Goal: Communication & Community: Participate in discussion

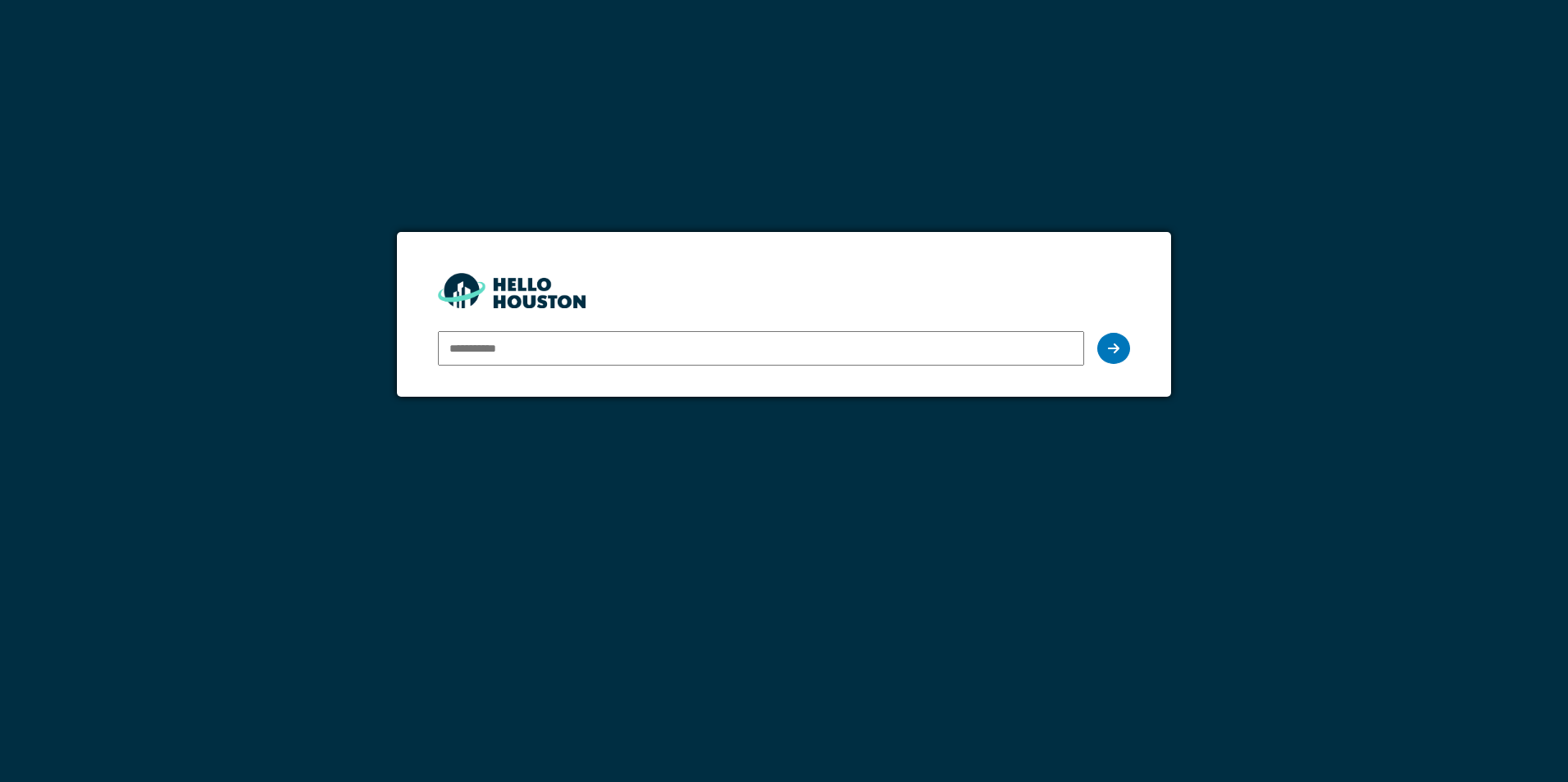
click at [544, 356] on input "email" at bounding box center [760, 349] width 645 height 35
type input "**********"
click at [1116, 343] on icon at bounding box center [1113, 349] width 12 height 13
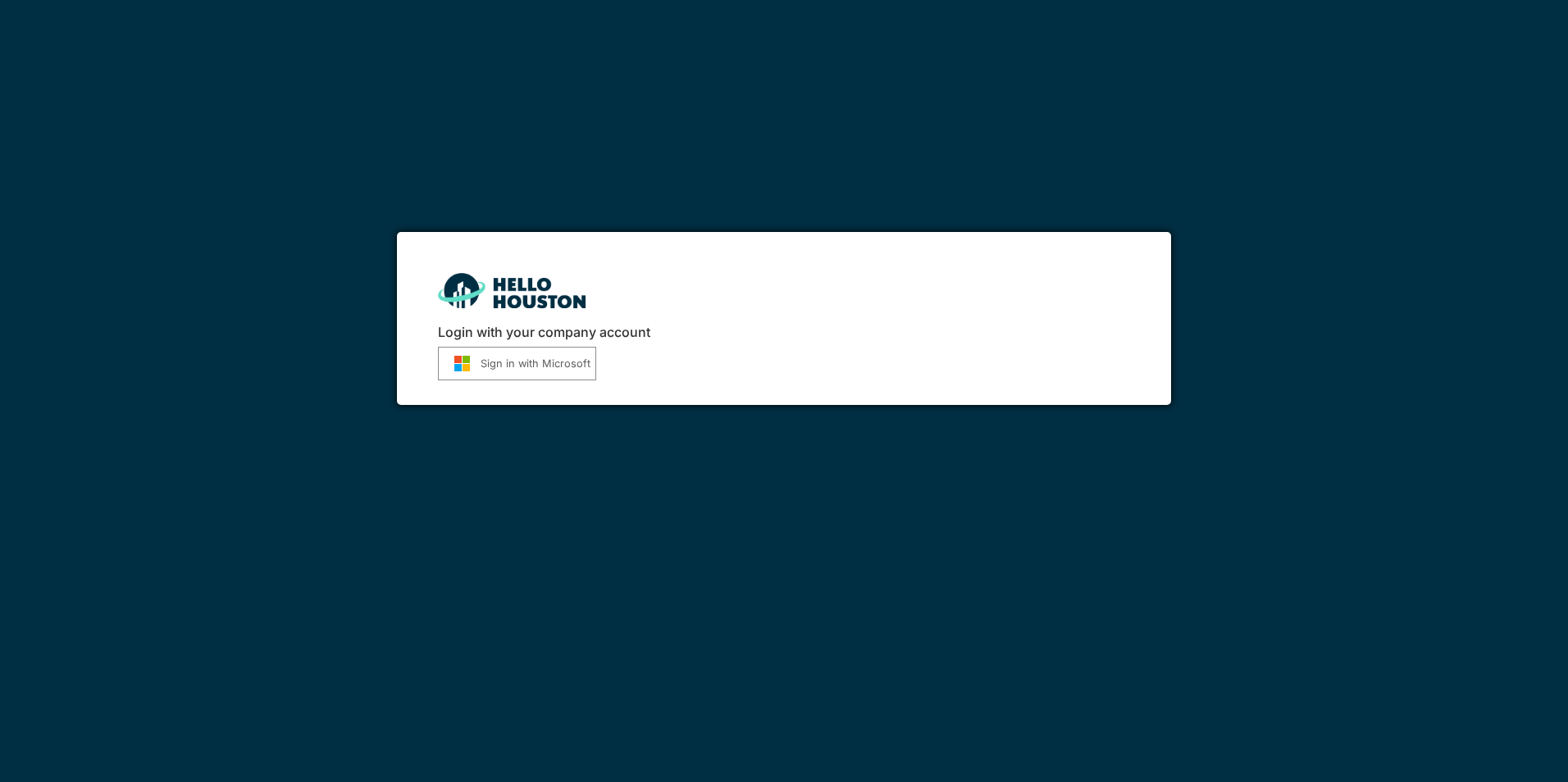
click at [519, 349] on button "Sign in with Microsoft" at bounding box center [517, 363] width 158 height 34
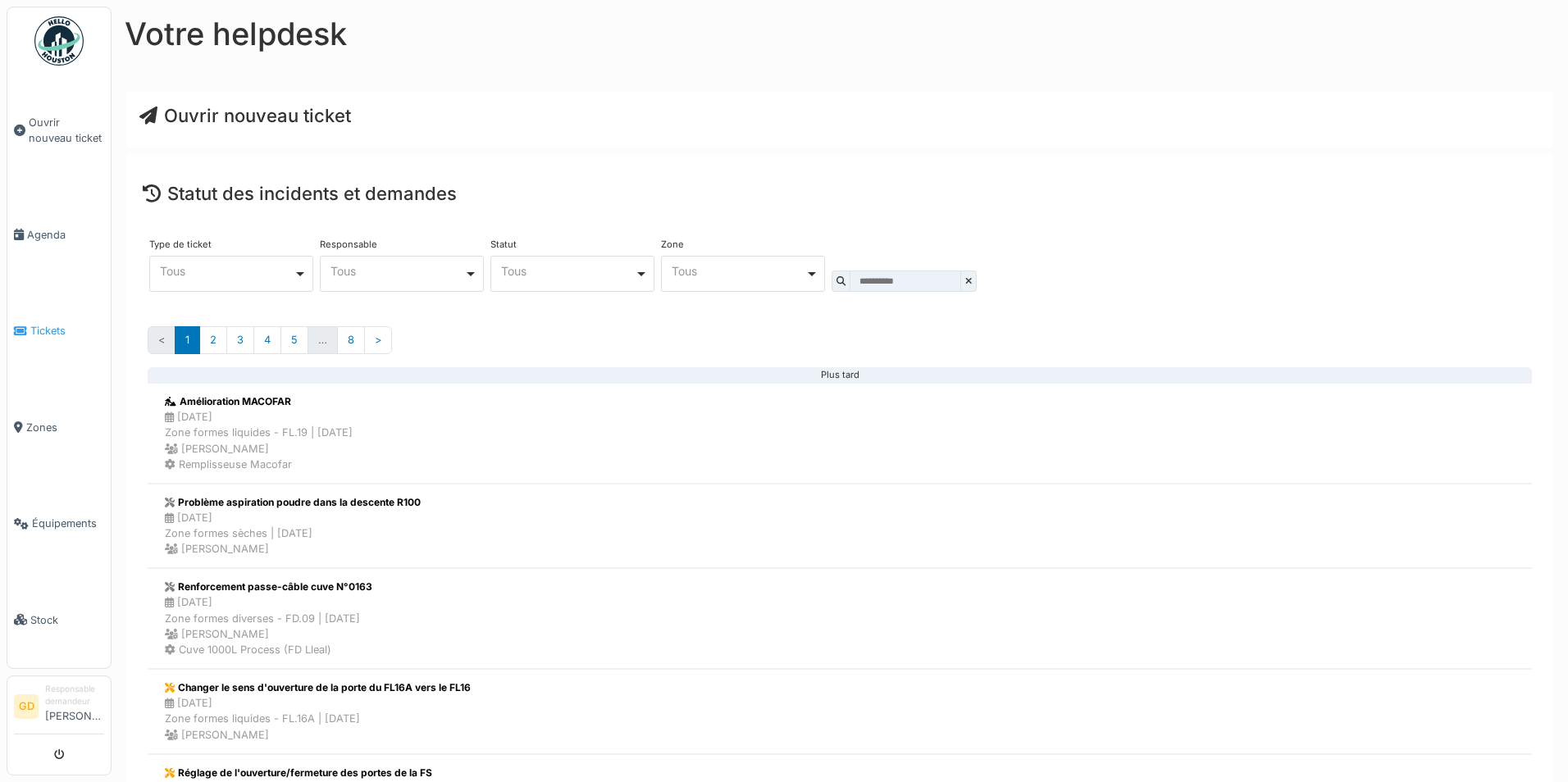
click at [13, 317] on link "Tickets" at bounding box center [59, 331] width 104 height 96
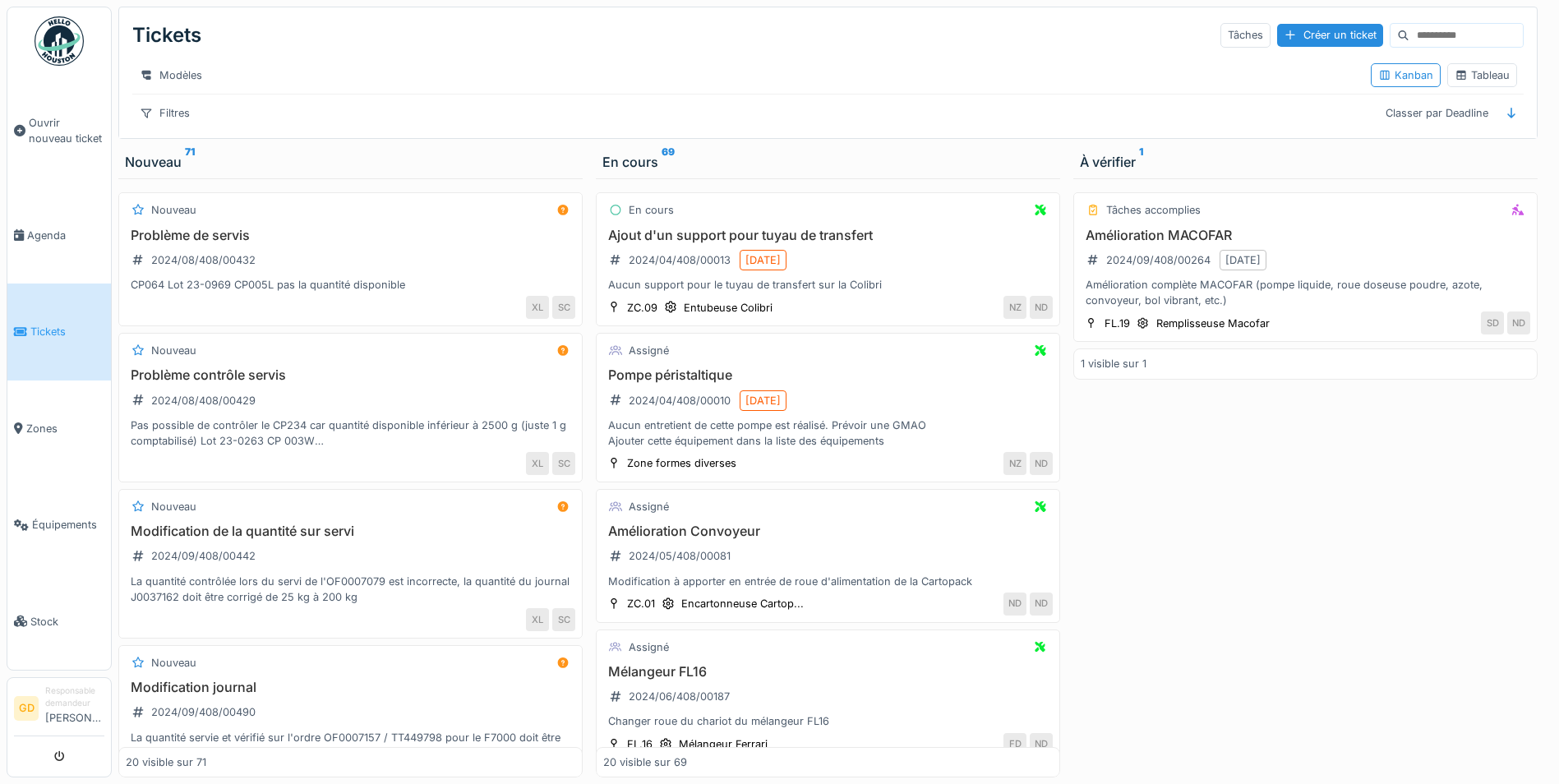
click at [288, 124] on div "Filtres Classer par Deadline" at bounding box center [827, 113] width 1391 height 24
click at [139, 119] on icon at bounding box center [146, 113] width 13 height 11
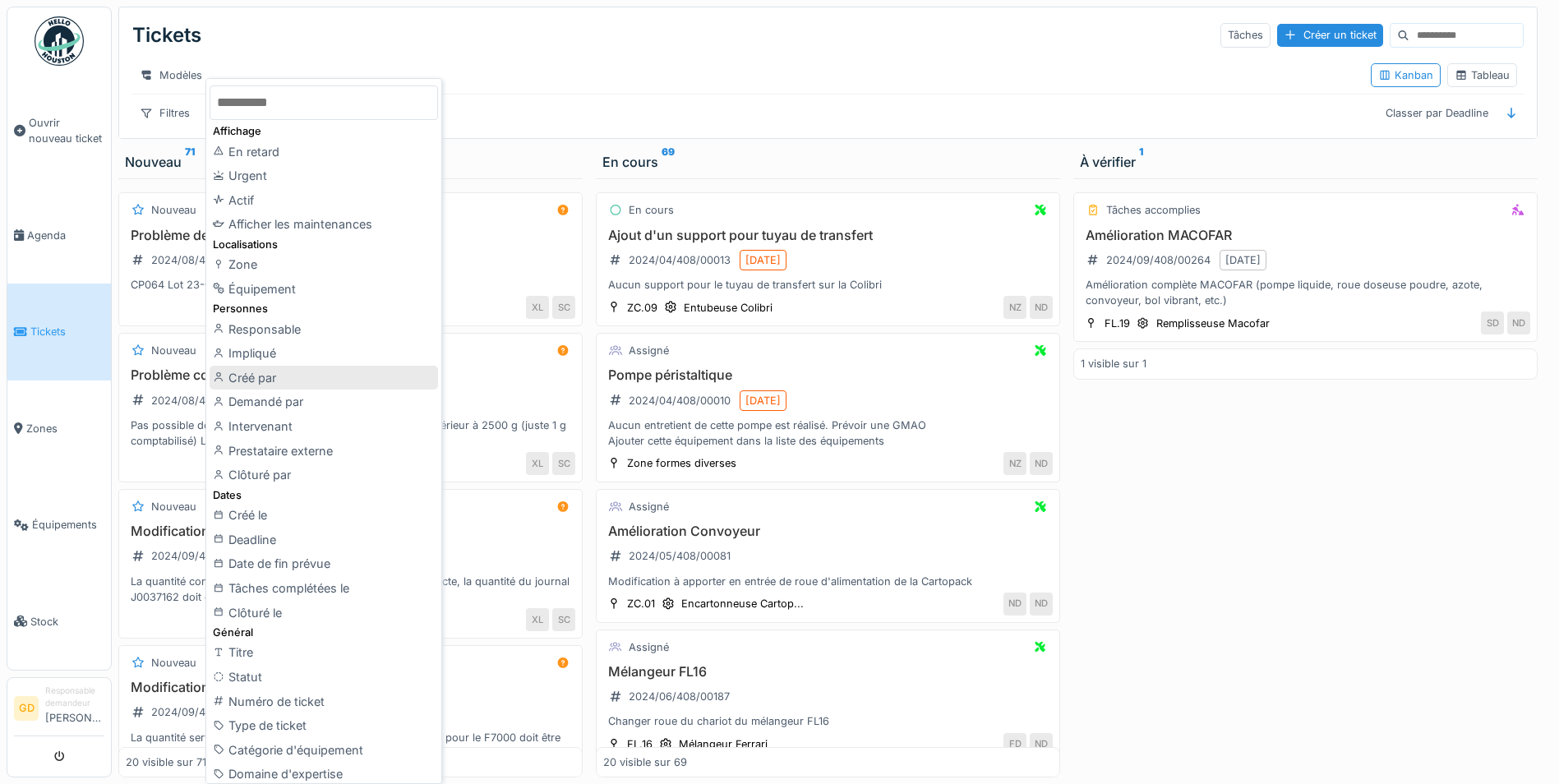
click at [270, 379] on div "Créé par" at bounding box center [323, 378] width 228 height 25
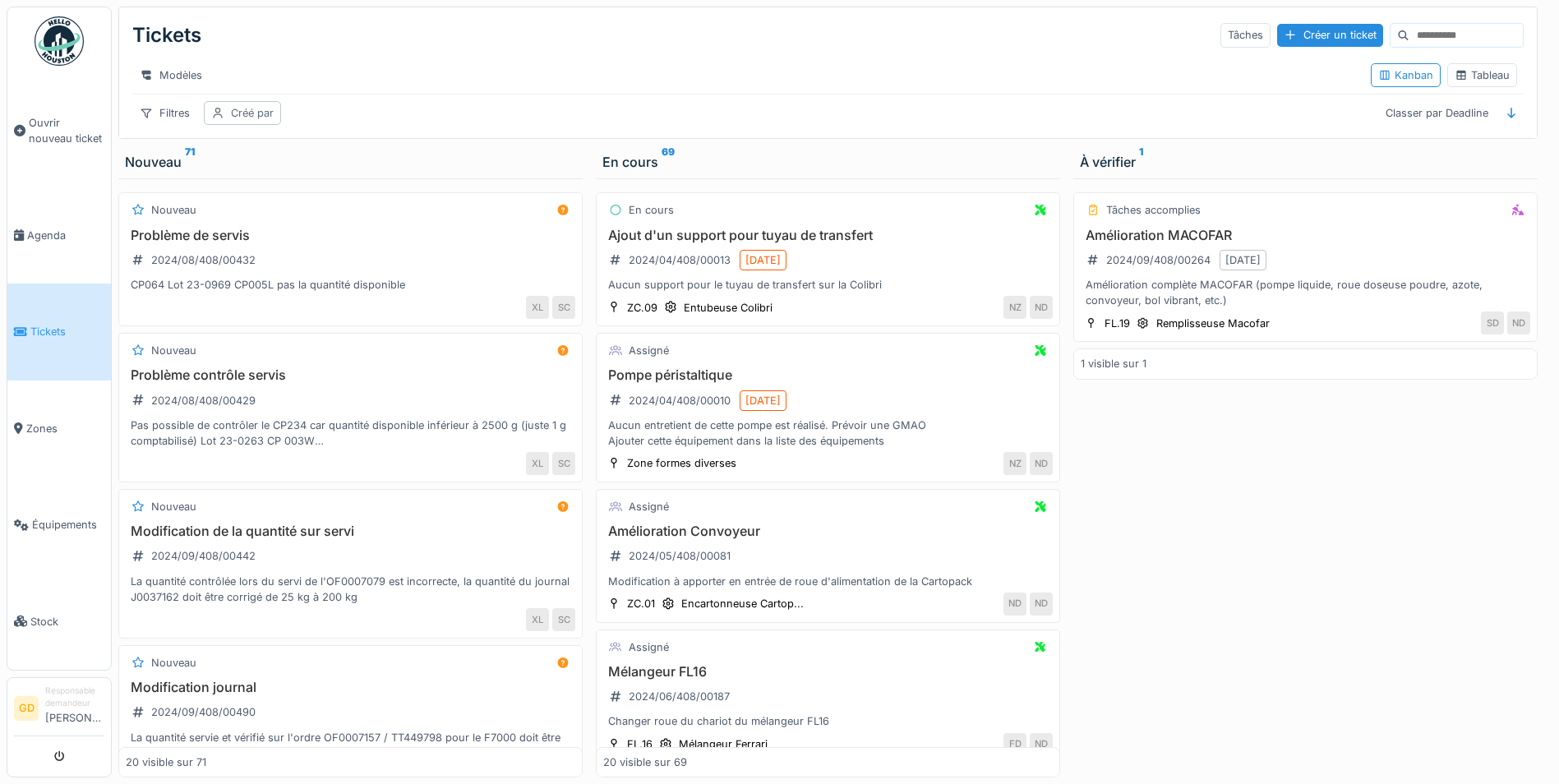
click at [243, 121] on div "Créé par" at bounding box center [252, 113] width 43 height 16
click at [279, 258] on div "Moi-même" at bounding box center [289, 265] width 157 height 16
type input "*****"
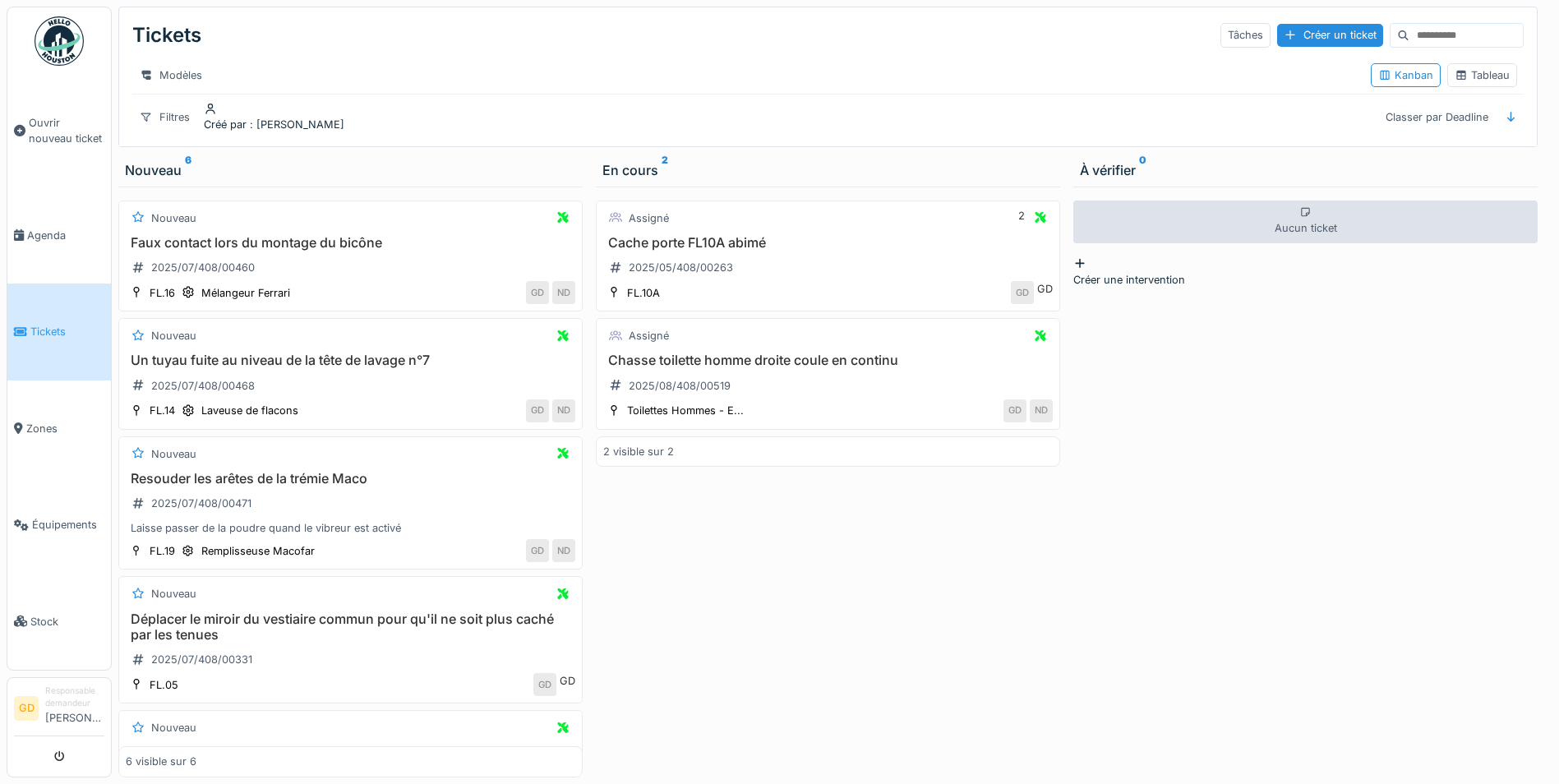
click at [513, 162] on div "Nouveau 6" at bounding box center [350, 170] width 464 height 33
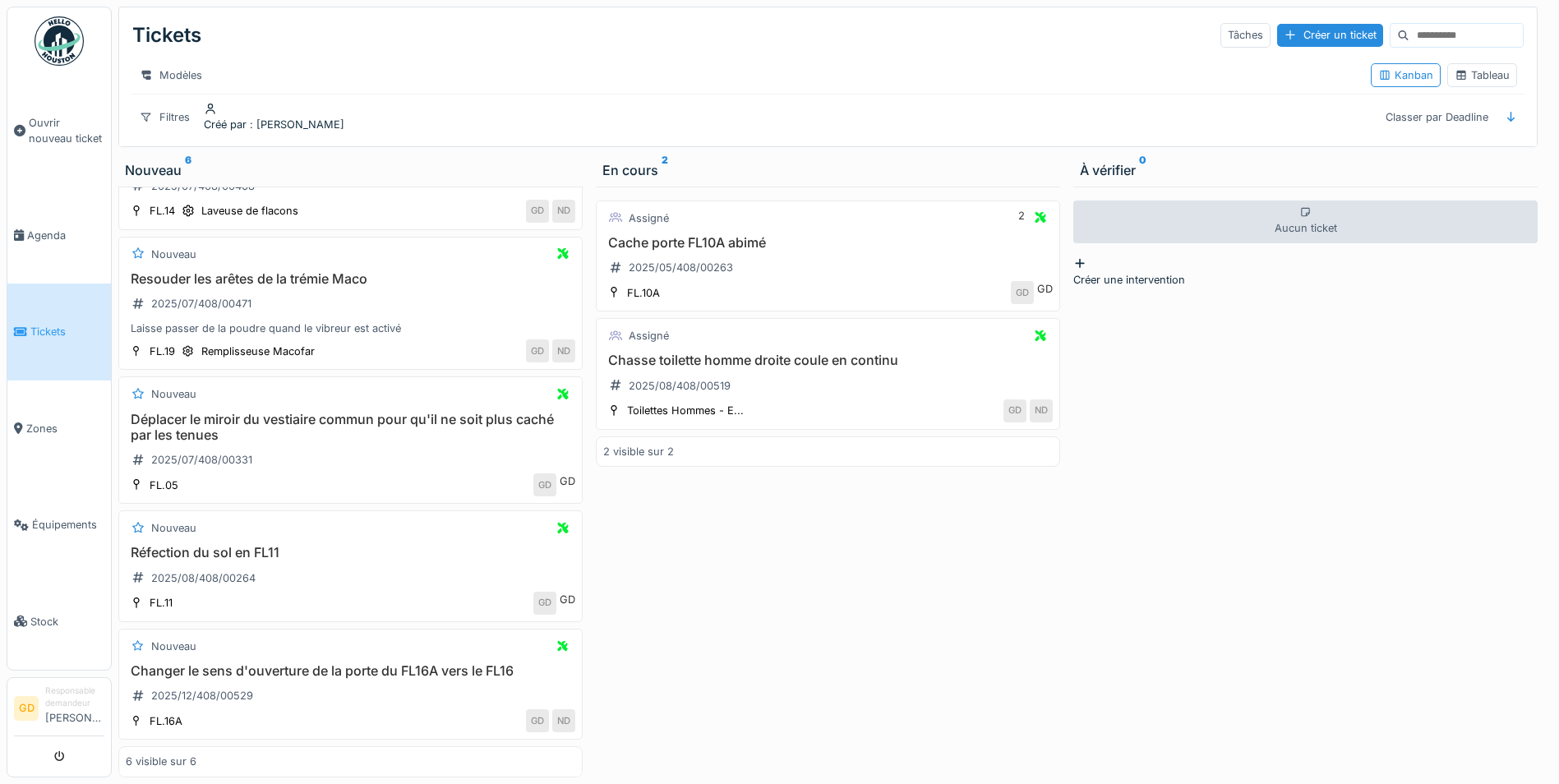
scroll to position [12, 0]
click at [376, 528] on div "Nouveau Réfection du sol en FL11 2025/08/408/00264 FL.11 GD GD" at bounding box center [350, 566] width 464 height 112
click at [323, 576] on div "Réfection du sol en FL11 2025/08/408/00264" at bounding box center [350, 568] width 449 height 46
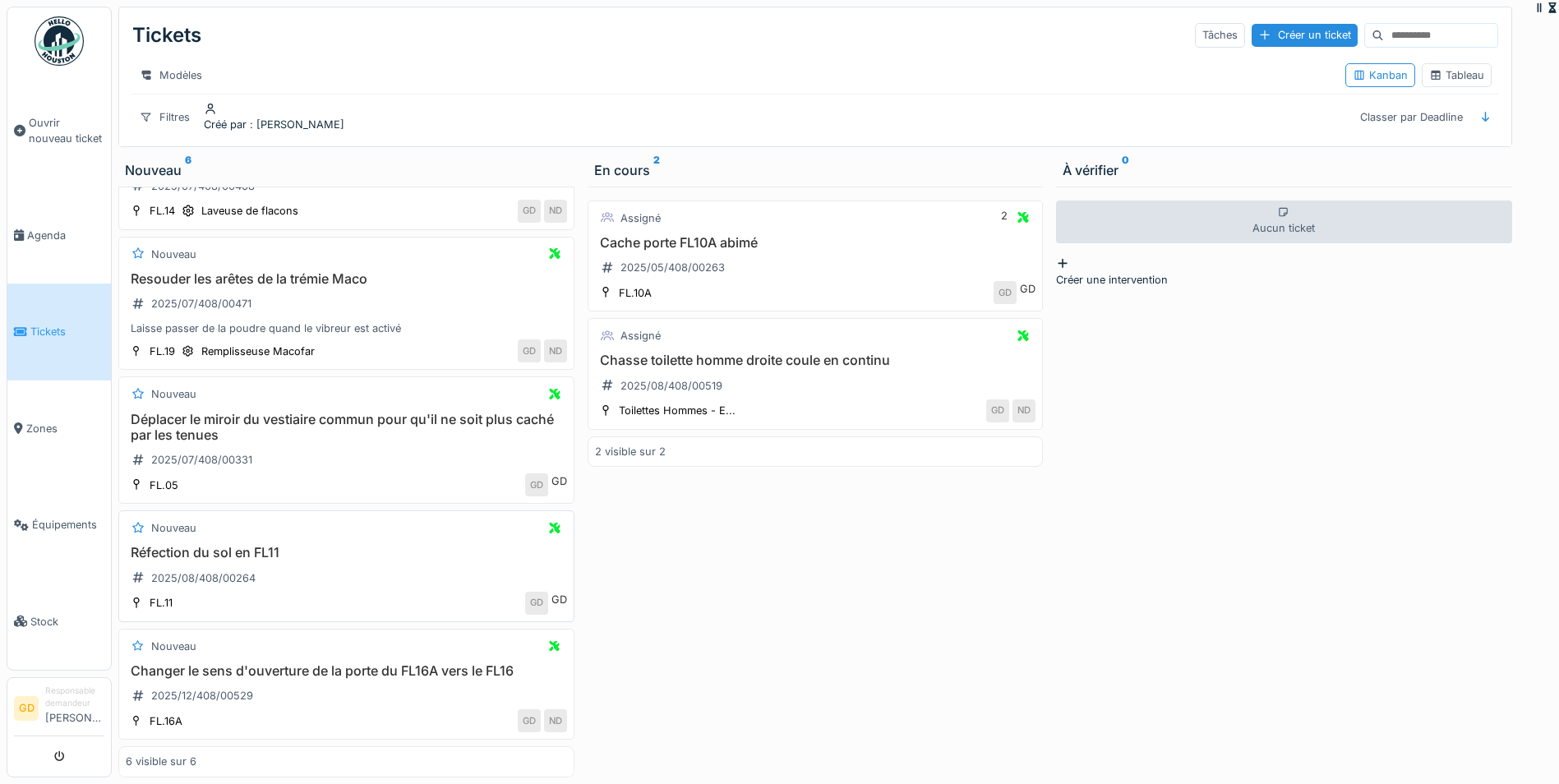
scroll to position [219, 0]
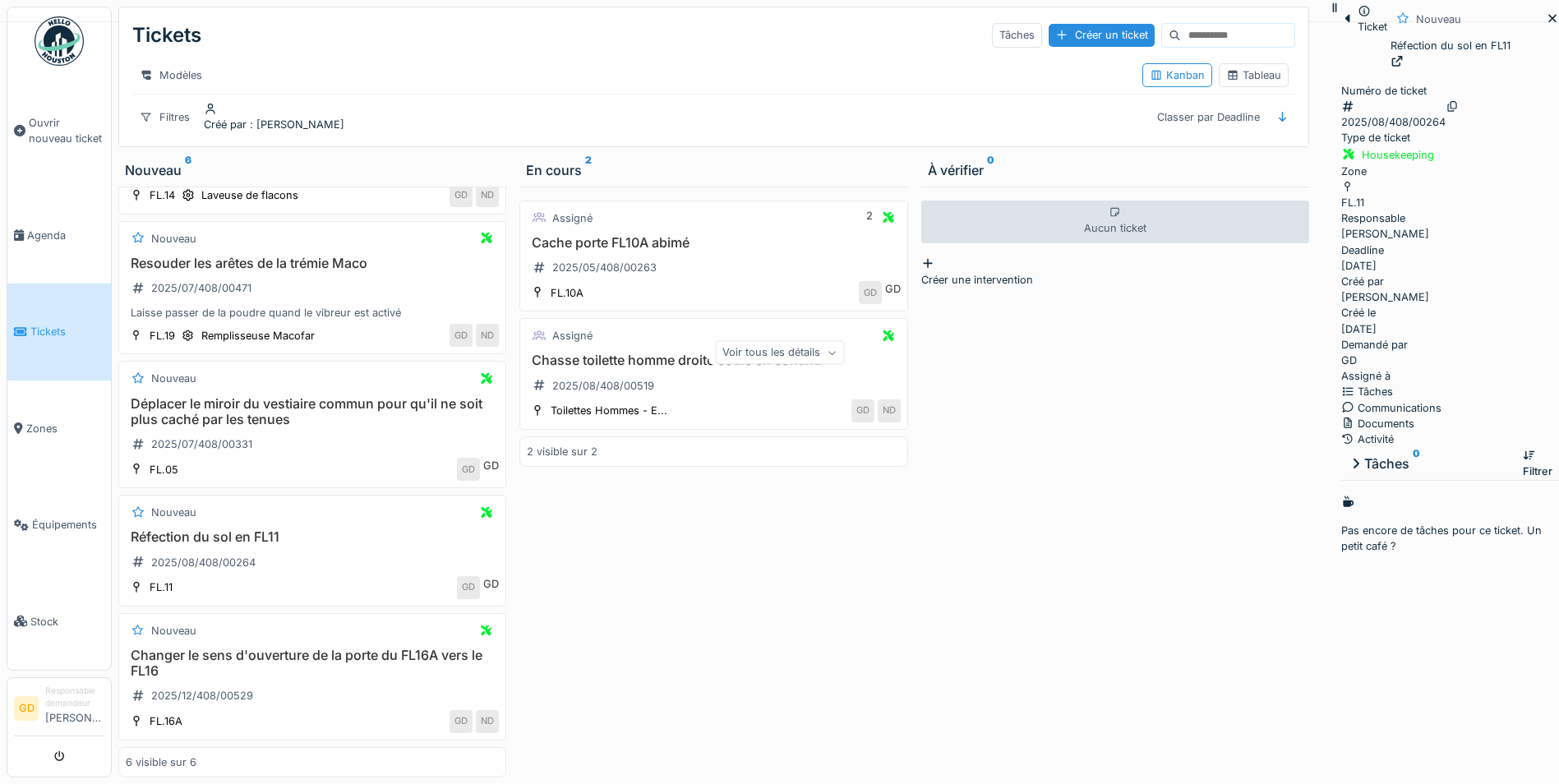
click at [1398, 400] on div "Communications" at bounding box center [1449, 407] width 218 height 16
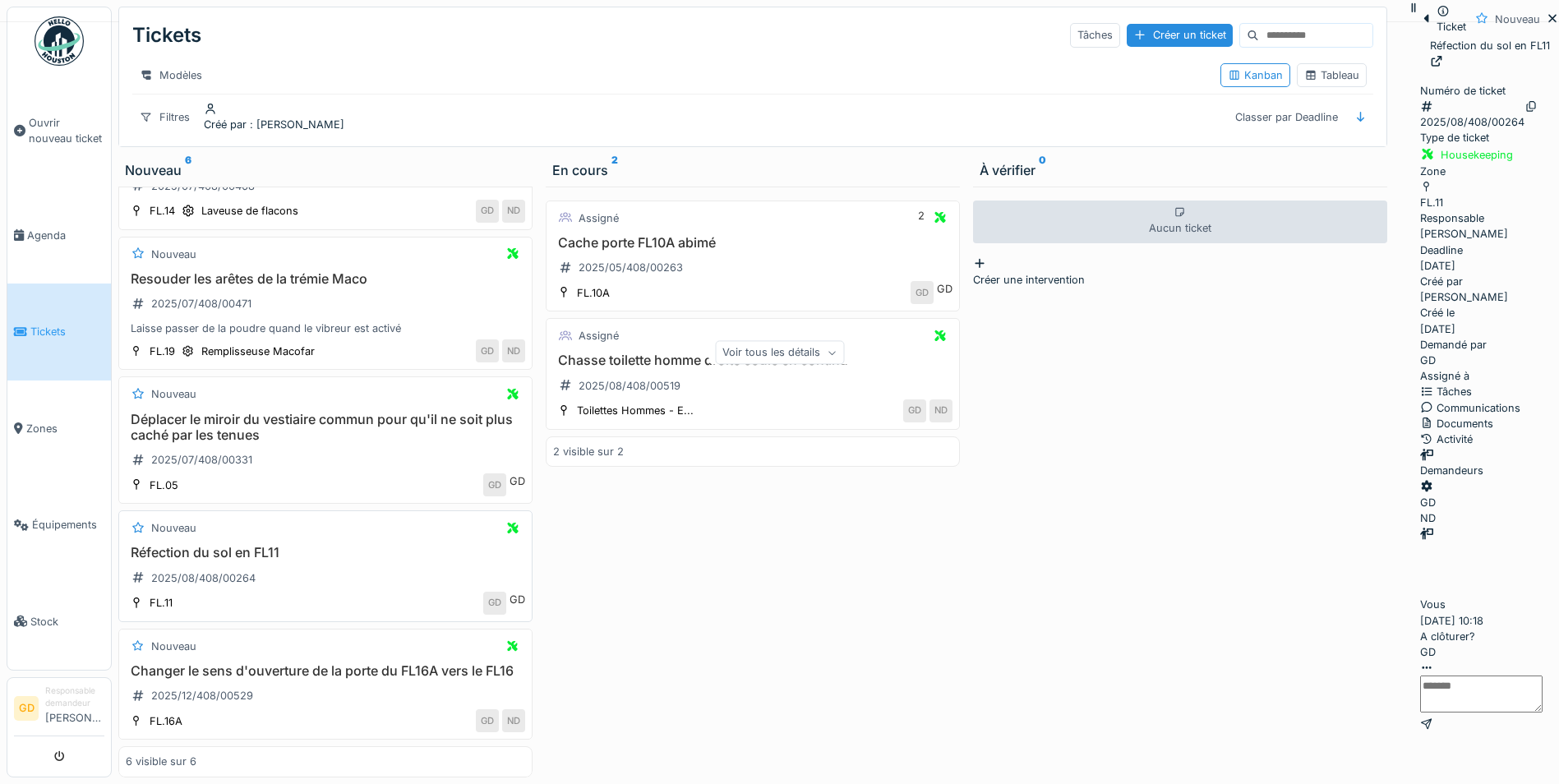
scroll to position [235, 0]
click at [301, 675] on div "Changer le sens d'ouverture de la porte du FL16A vers le FL16 2025/12/408/00529" at bounding box center [325, 686] width 399 height 46
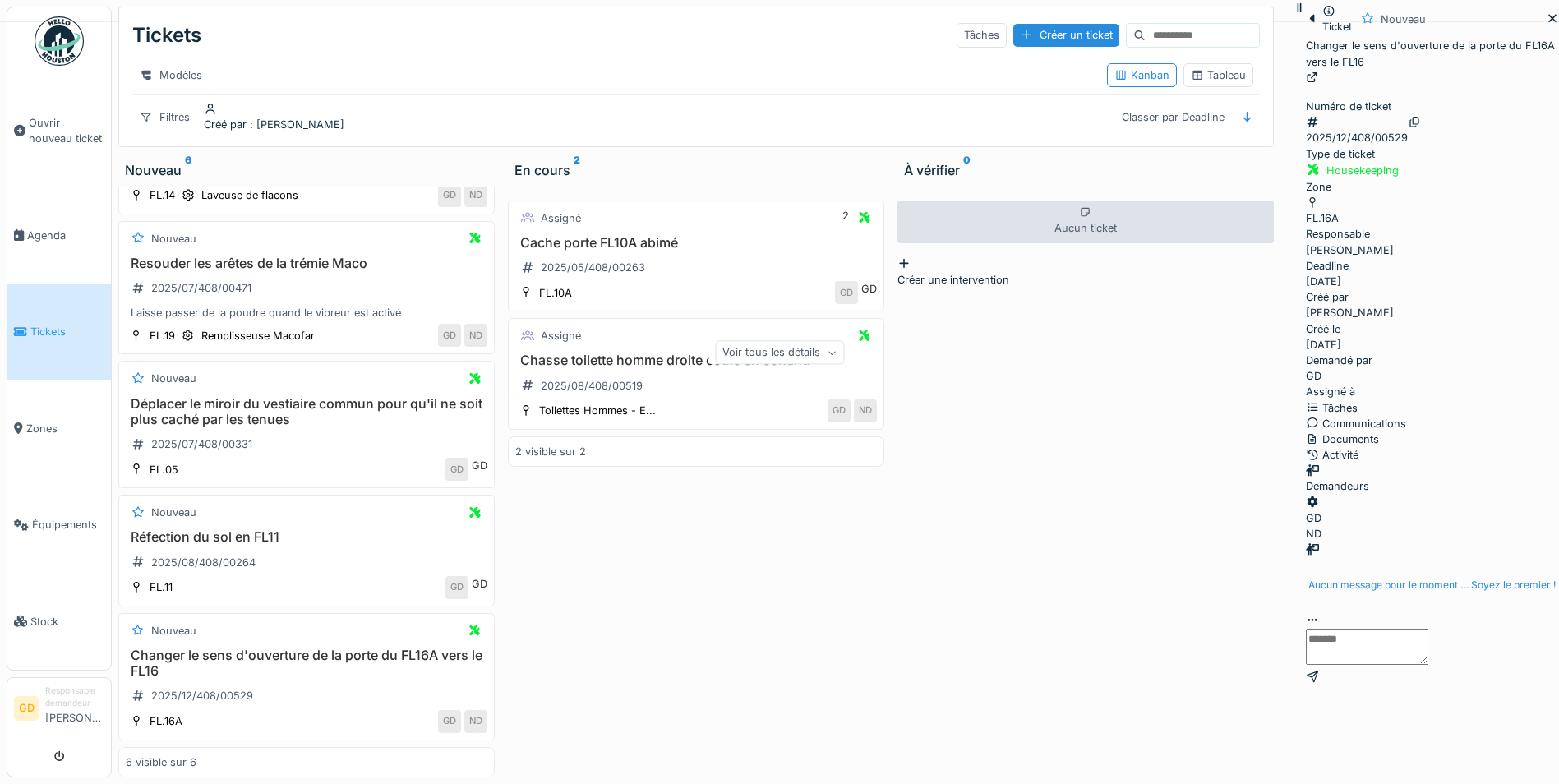
click at [1369, 447] on div "Activité" at bounding box center [1432, 454] width 253 height 16
click at [1306, 441] on div "Documents" at bounding box center [1432, 439] width 253 height 16
click at [1306, 406] on div "Tâches" at bounding box center [1432, 407] width 253 height 16
click at [1397, 415] on div "Communications" at bounding box center [1432, 423] width 253 height 16
click at [1308, 578] on div "Aucun message pour le moment … Soyez le premier !" at bounding box center [1432, 585] width 247 height 15
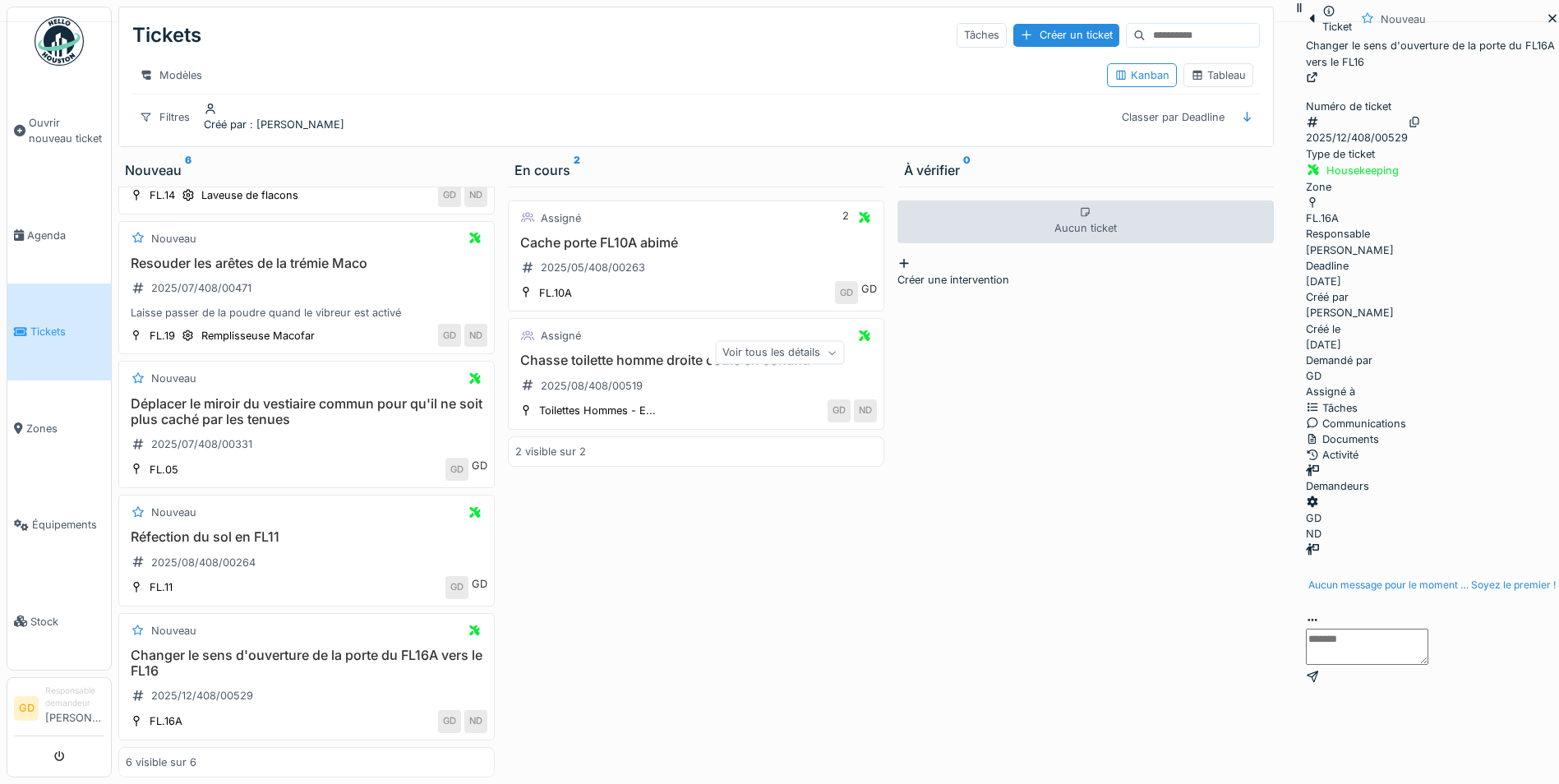
click at [1308, 578] on div "Aucun message pour le moment … Soyez le premier !" at bounding box center [1432, 585] width 247 height 15
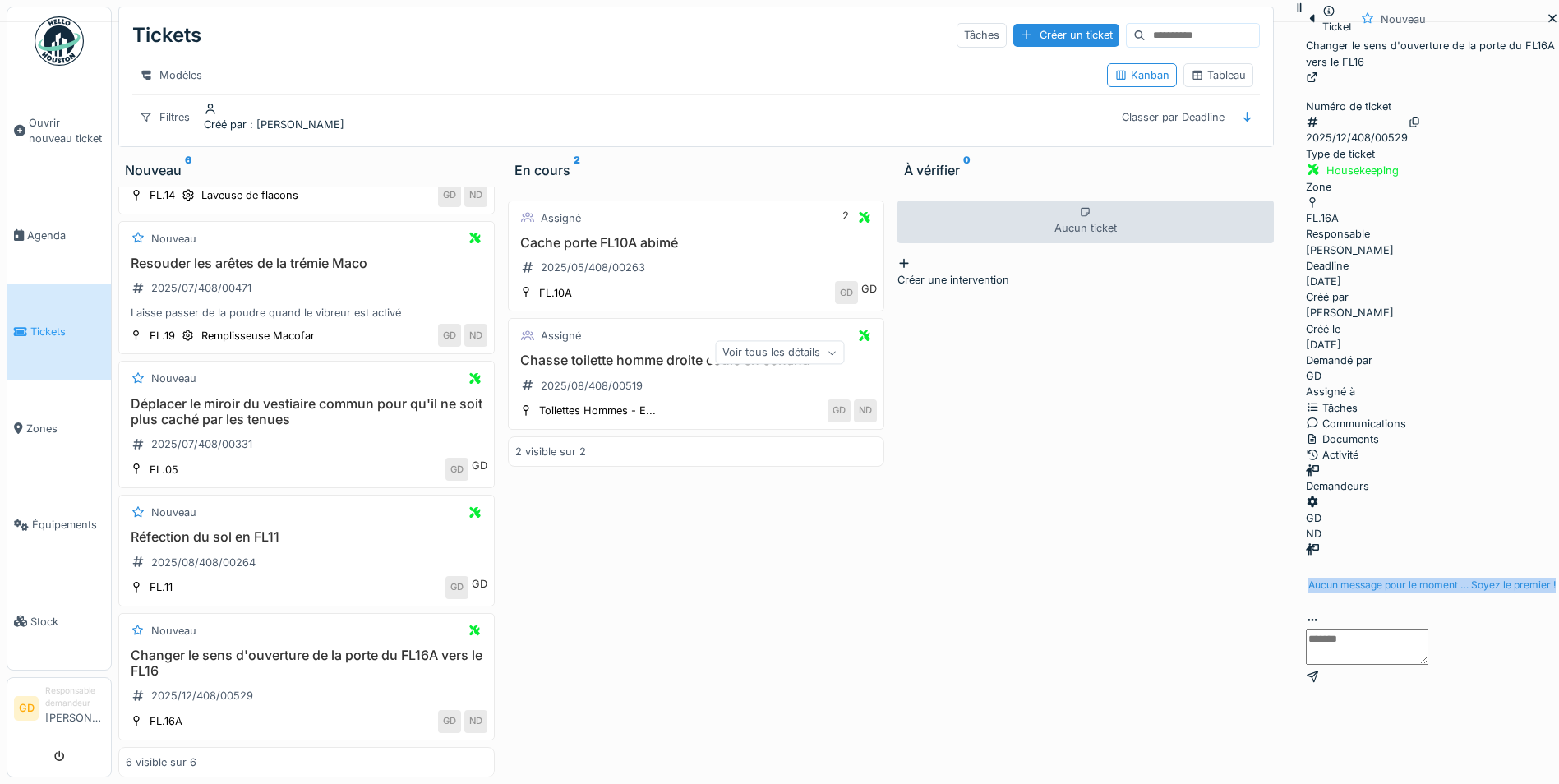
click at [1308, 578] on div "Aucun message pour le moment … Soyez le premier !" at bounding box center [1432, 585] width 247 height 15
click at [1306, 664] on textarea at bounding box center [1367, 646] width 122 height 36
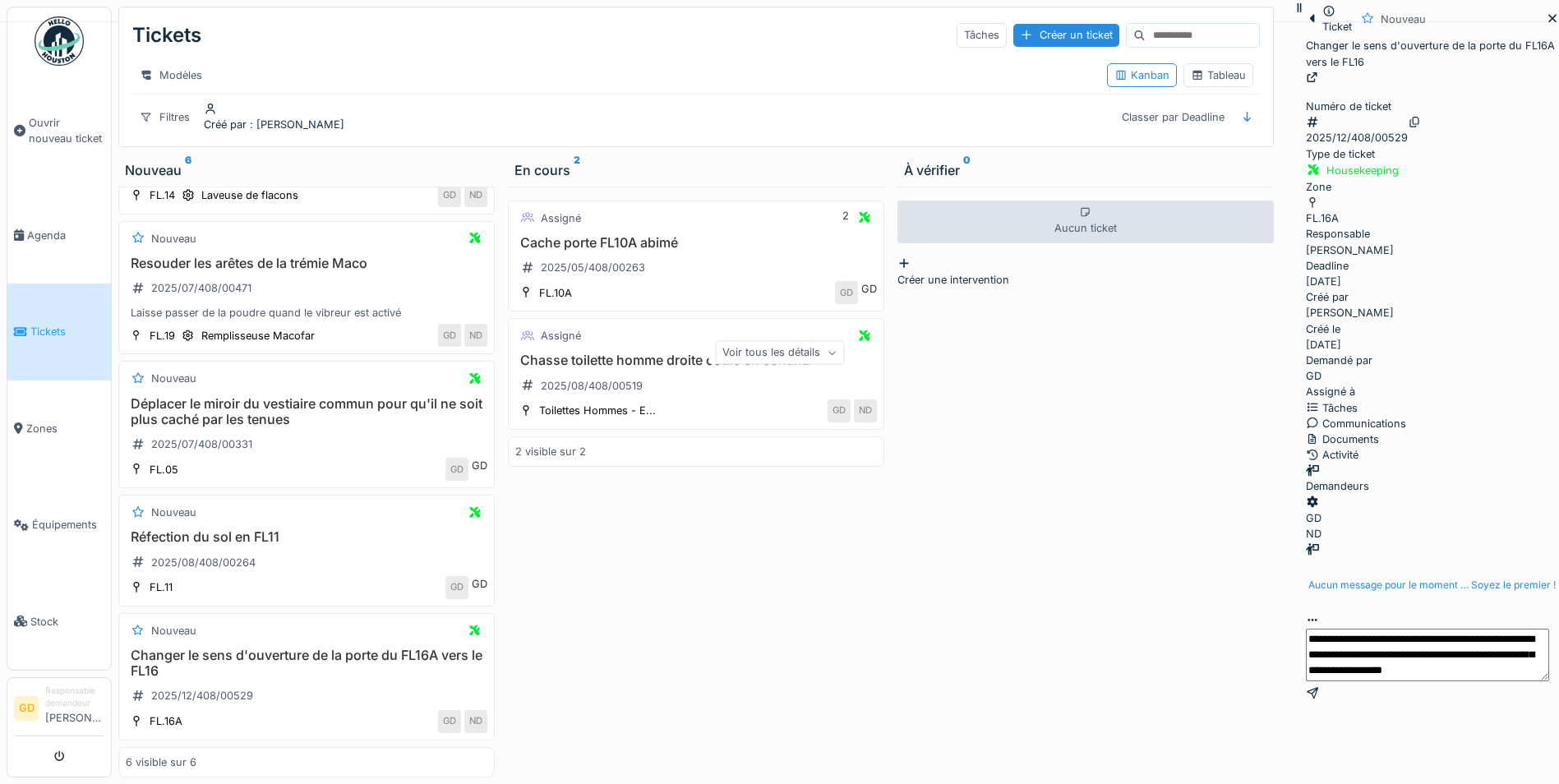
scroll to position [60, 0]
type textarea "**********"
click at [1479, 701] on div at bounding box center [1432, 692] width 253 height 16
